Goal: Task Accomplishment & Management: Complete application form

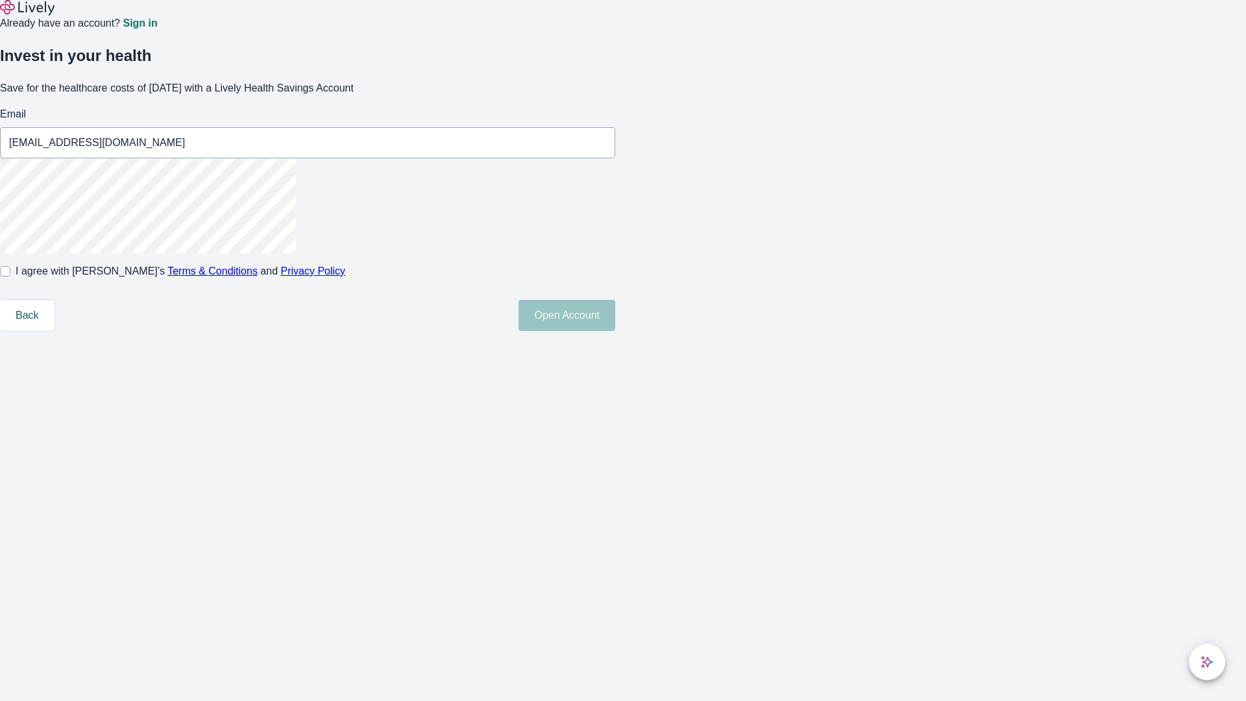
click at [10, 276] on input "I agree with Lively’s Terms & Conditions and Privacy Policy" at bounding box center [5, 271] width 10 height 10
checkbox input "true"
click at [615, 331] on button "Open Account" at bounding box center [566, 315] width 97 height 31
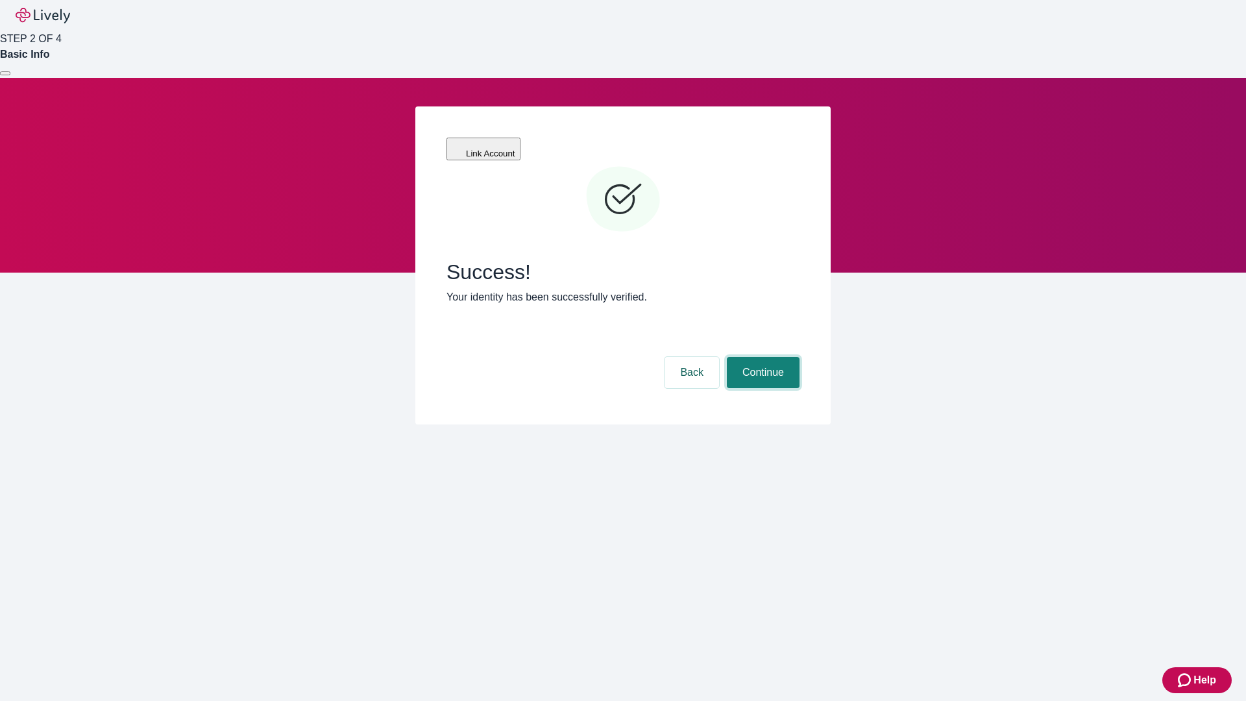
click at [761, 357] on button "Continue" at bounding box center [763, 372] width 73 height 31
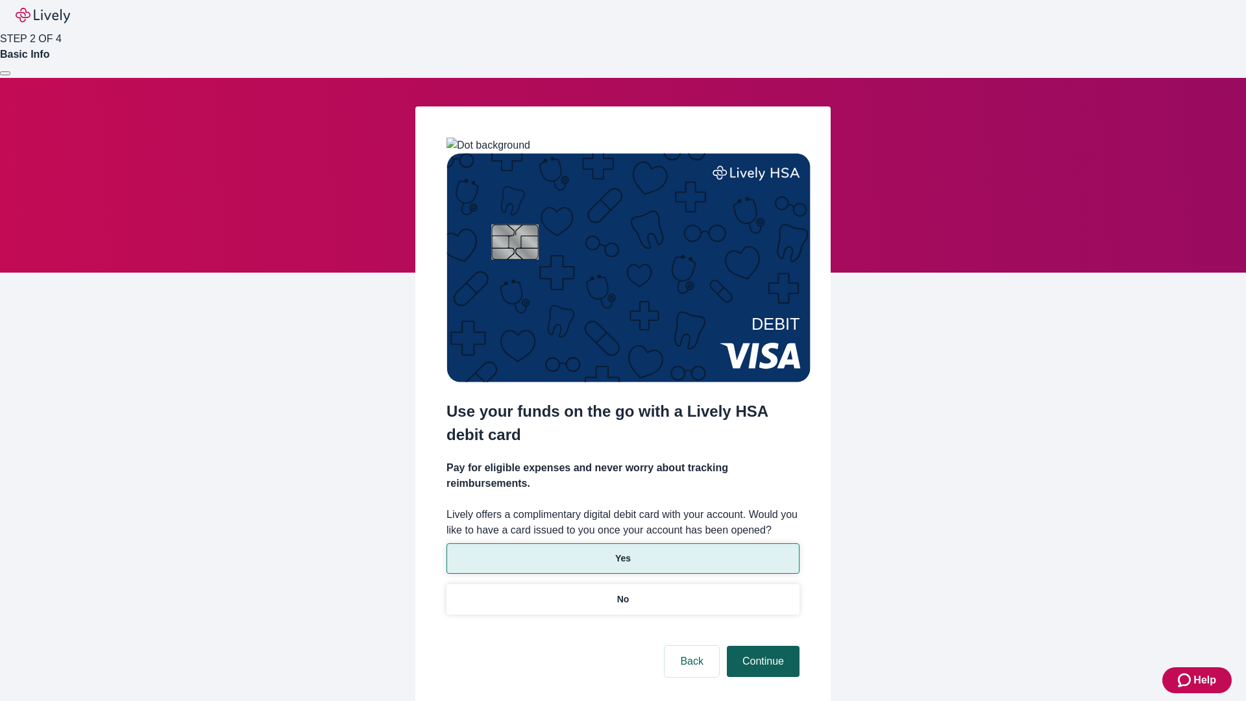
click at [622, 592] on p "No" at bounding box center [623, 599] width 12 height 14
click at [761, 646] on button "Continue" at bounding box center [763, 661] width 73 height 31
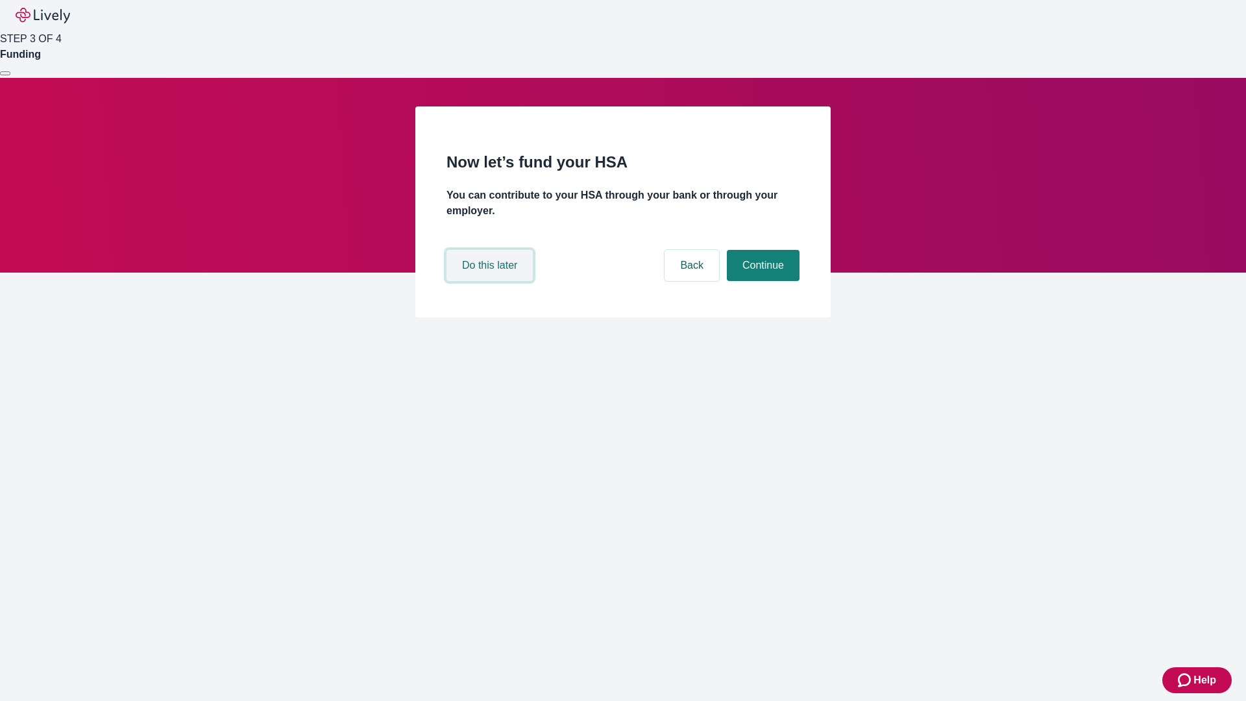
click at [491, 281] on button "Do this later" at bounding box center [489, 265] width 86 height 31
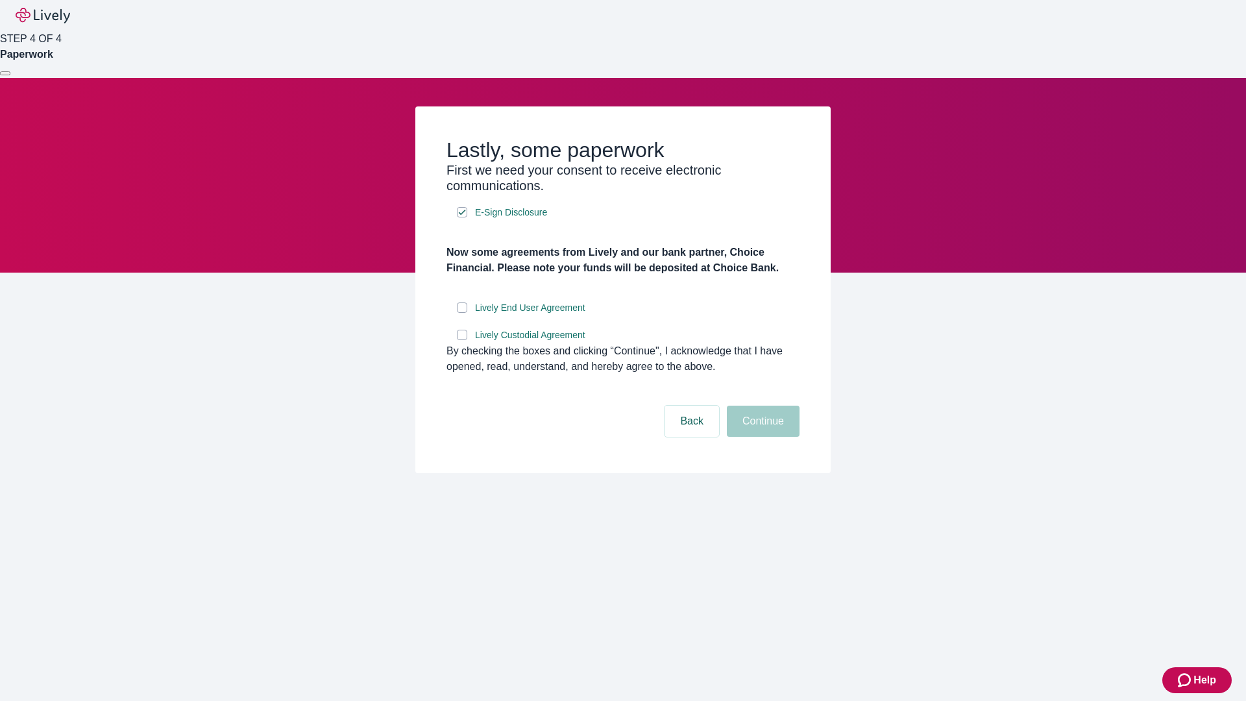
click at [462, 313] on input "Lively End User Agreement" at bounding box center [462, 307] width 10 height 10
checkbox input "true"
click at [462, 340] on input "Lively Custodial Agreement" at bounding box center [462, 335] width 10 height 10
checkbox input "true"
click at [761, 437] on button "Continue" at bounding box center [763, 420] width 73 height 31
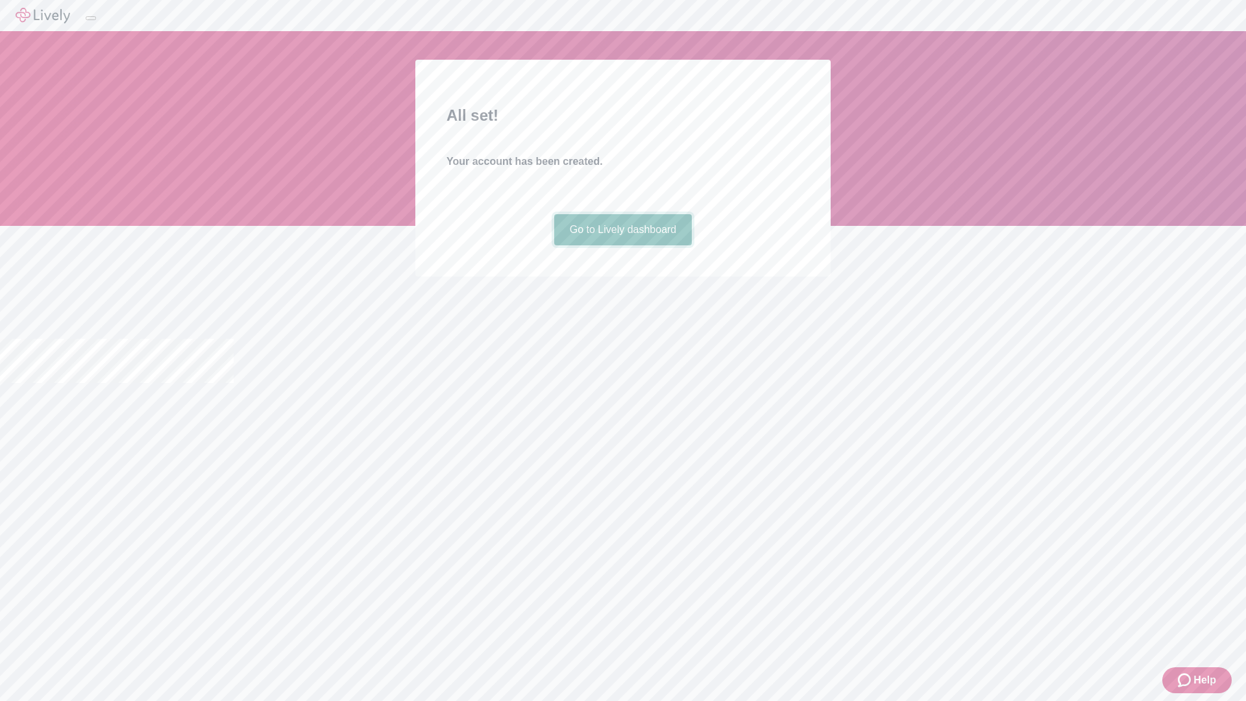
click at [622, 245] on link "Go to Lively dashboard" at bounding box center [623, 229] width 138 height 31
